Goal: Navigation & Orientation: Find specific page/section

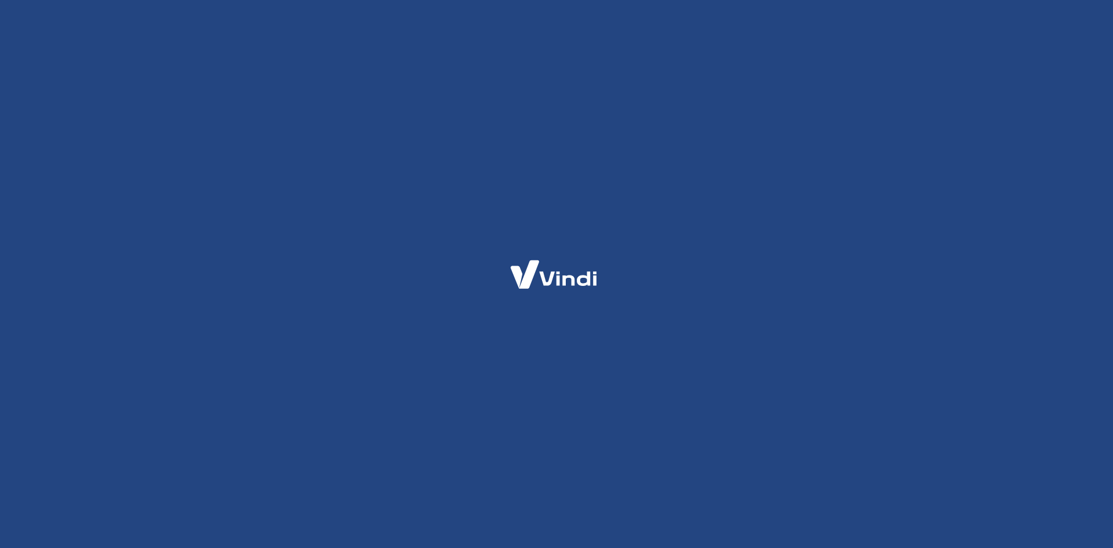
click at [521, 294] on img at bounding box center [553, 274] width 113 height 53
click at [602, 338] on div at bounding box center [556, 274] width 1113 height 548
click at [549, 280] on img at bounding box center [553, 274] width 113 height 53
